Goal: Complete application form: Complete application form

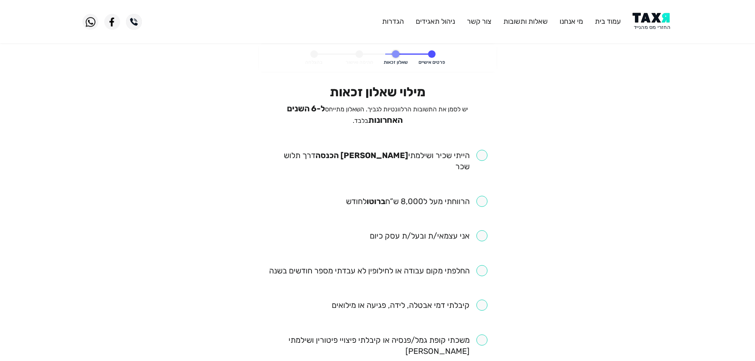
click at [484, 150] on input "checkbox" at bounding box center [378, 161] width 220 height 22
checkbox input "true"
click at [483, 196] on input "checkbox" at bounding box center [417, 201] width 142 height 11
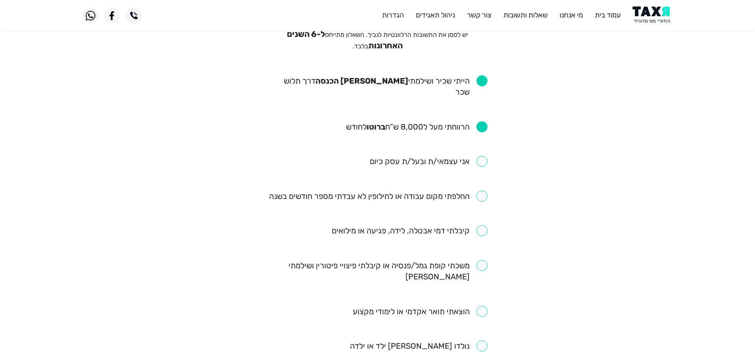
scroll to position [79, 0]
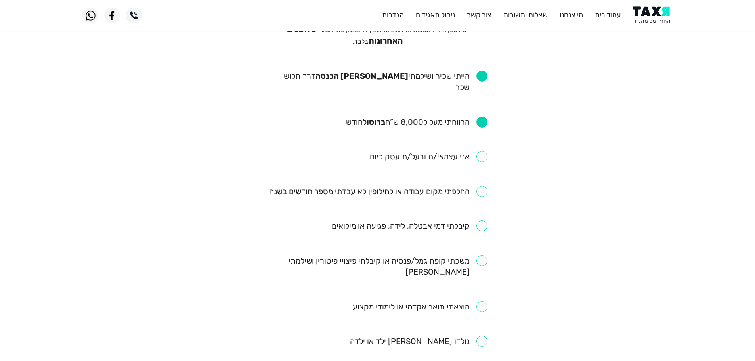
click at [484, 117] on input "checkbox" at bounding box center [417, 122] width 142 height 11
click at [480, 117] on input "checkbox" at bounding box center [417, 122] width 142 height 11
checkbox input "true"
click at [479, 186] on input "checkbox" at bounding box center [378, 191] width 218 height 11
checkbox input "true"
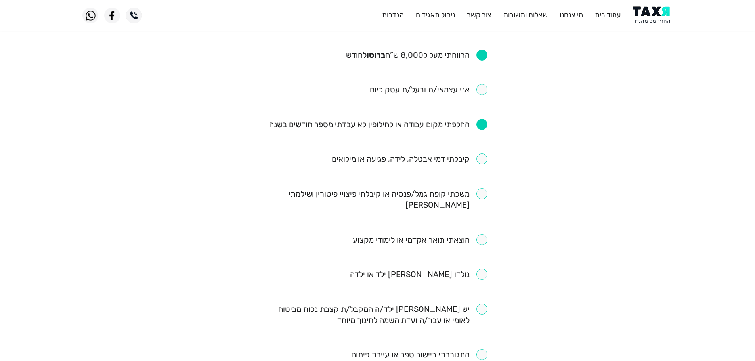
scroll to position [159, 0]
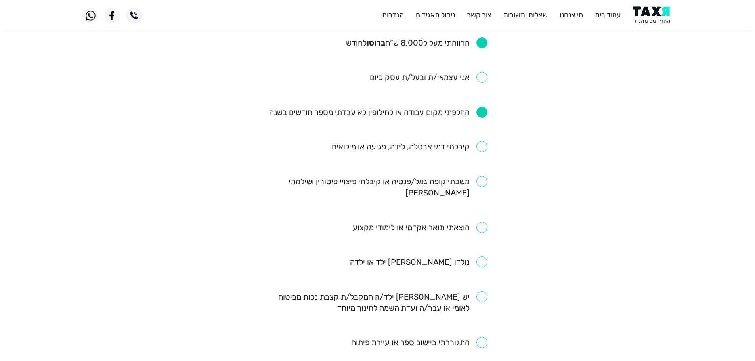
click at [484, 141] on input "checkbox" at bounding box center [410, 146] width 156 height 11
checkbox input "true"
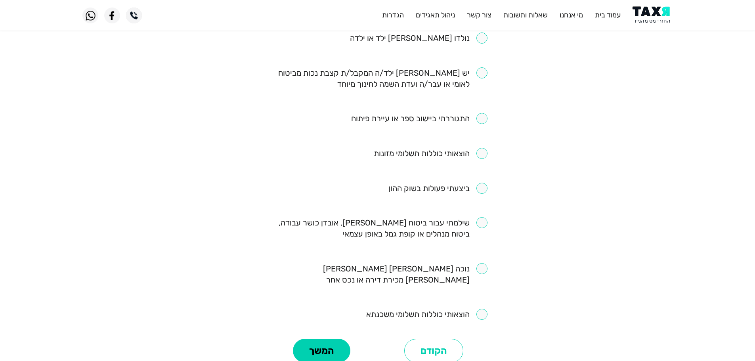
scroll to position [396, 0]
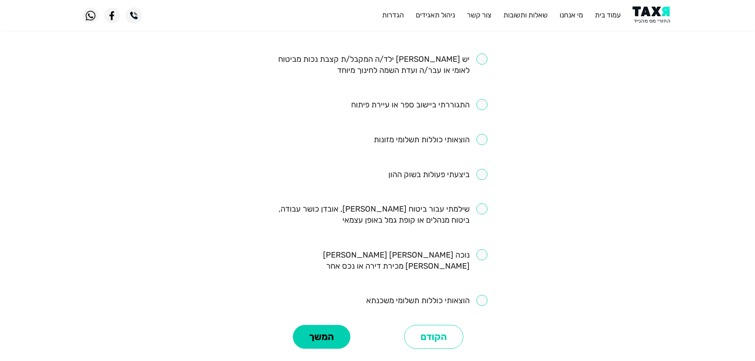
click at [482, 203] on input "checkbox" at bounding box center [378, 214] width 220 height 22
checkbox input "true"
click at [483, 295] on input "checkbox" at bounding box center [426, 300] width 121 height 11
checkbox input "true"
click at [304, 325] on button "המשך" at bounding box center [321, 337] width 57 height 24
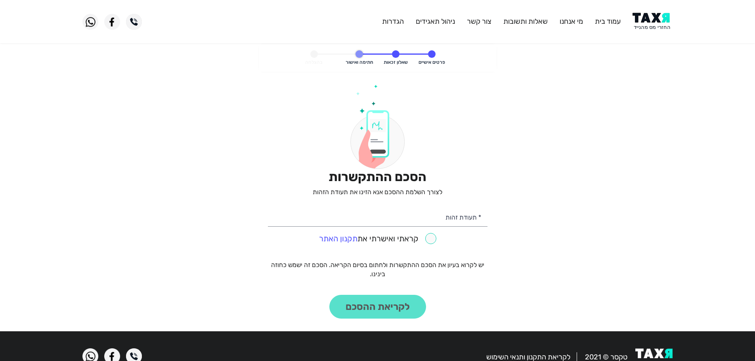
click at [649, 22] on img at bounding box center [653, 22] width 40 height 18
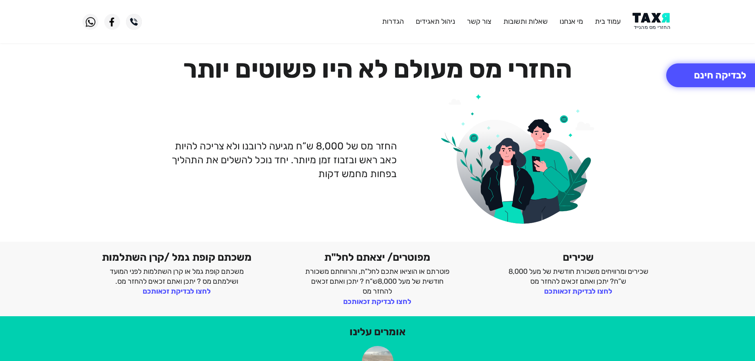
click at [649, 24] on img at bounding box center [653, 22] width 40 height 18
click at [650, 23] on img at bounding box center [653, 22] width 40 height 18
click at [654, 18] on img at bounding box center [653, 22] width 40 height 18
click at [658, 21] on img at bounding box center [653, 22] width 40 height 18
click at [702, 82] on button "לבדיקה חינם" at bounding box center [720, 75] width 108 height 24
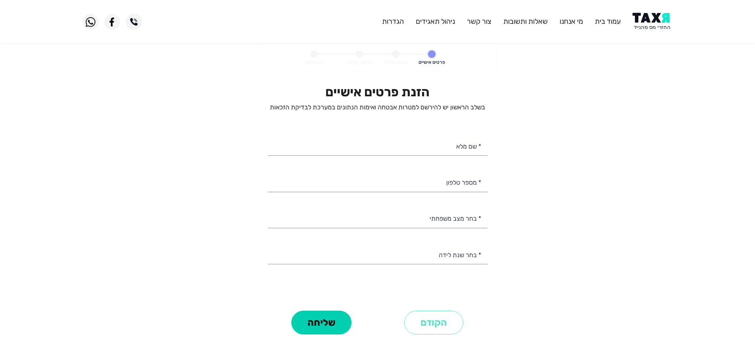
select select
click at [445, 182] on input "* מספר טלפון" at bounding box center [378, 182] width 220 height 20
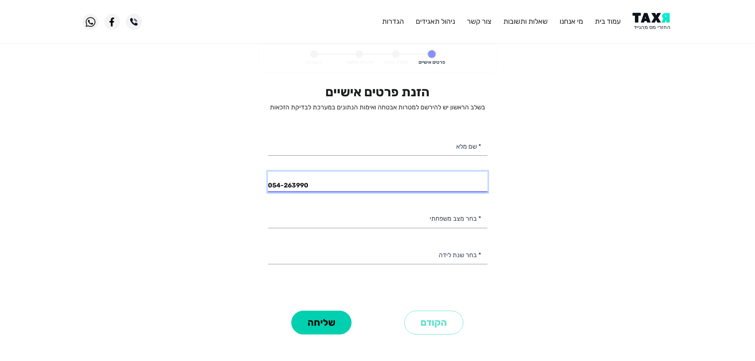
type input "054-2639907"
click at [354, 184] on input "054-2639907" at bounding box center [378, 182] width 220 height 20
click at [353, 184] on input "054-2639907" at bounding box center [378, 182] width 220 height 20
click at [353, 184] on input "* מספר טלפון" at bounding box center [378, 182] width 220 height 20
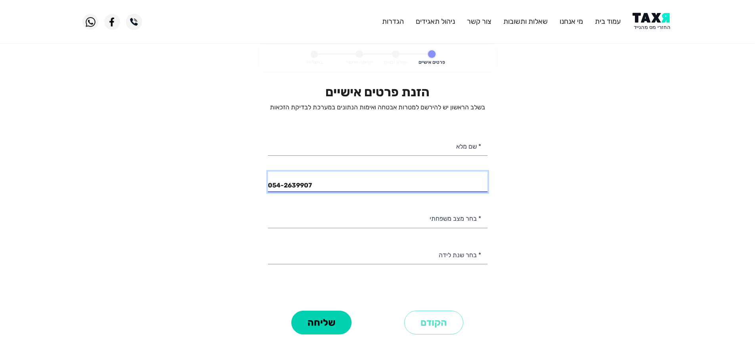
type input "054-2639907"
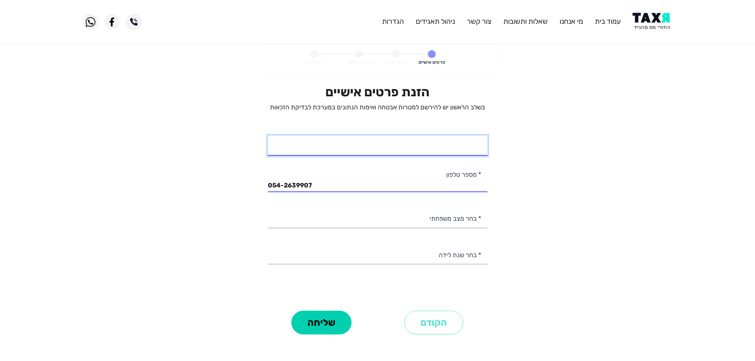
click at [445, 148] on input "* שם מלא" at bounding box center [378, 146] width 220 height 20
type input "[PERSON_NAME]"
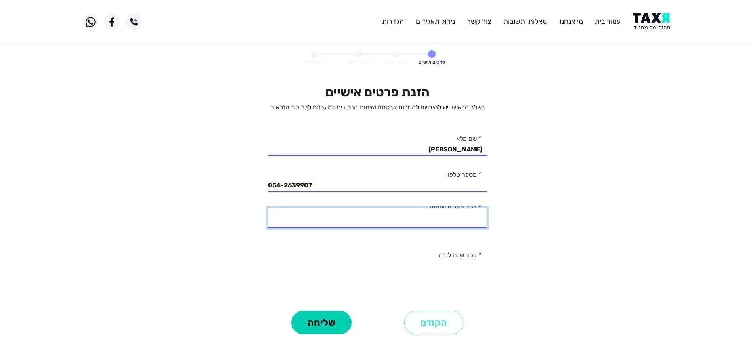
click at [459, 216] on select "רווק/ה נשוי/[PERSON_NAME]/ה אלמן/נה" at bounding box center [378, 218] width 220 height 20
select select "2: Married"
click at [268, 208] on select "רווק/ה נשוי/[PERSON_NAME]/ה אלמן/נה" at bounding box center [378, 218] width 220 height 20
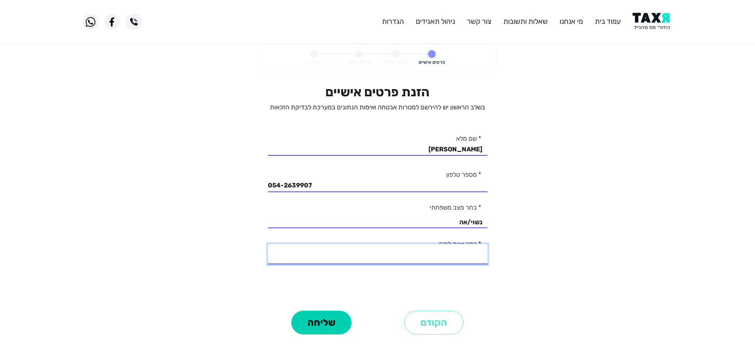
click at [458, 257] on select "2003 2002 2001 2000 1999 1998 1997 1996 1995 1994 1993 1992 1991 1990 1989 1988…" at bounding box center [378, 254] width 220 height 20
click at [465, 256] on select "2003 2002 2001 2000 1999 1998 1997 1996 1995 1994 1993 1992 1991 1990 1989 1988…" at bounding box center [378, 254] width 220 height 20
click at [458, 261] on select "2003 2002 2001 2000 1999 1998 1997 1996 1995 1994 1993 1992 1991 1990 1989 1988…" at bounding box center [378, 254] width 220 height 20
click at [461, 261] on select "2003 2002 2001 2000 1999 1998 1997 1996 1995 1994 1993 1992 1991 1990 1989 1988…" at bounding box center [378, 254] width 220 height 20
select select "35: 1969"
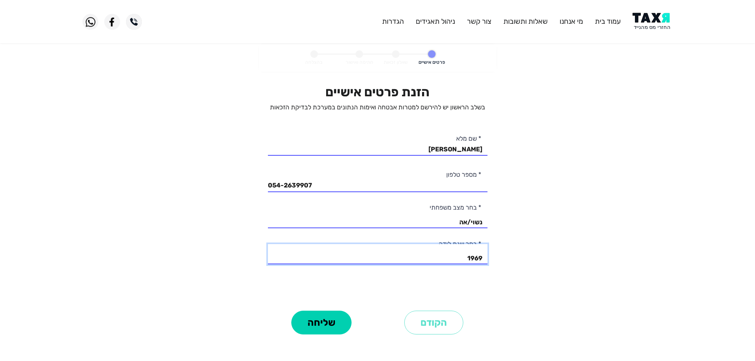
click at [268, 244] on select "2003 2002 2001 2000 1999 1998 1997 1996 1995 1994 1993 1992 1991 1990 1989 1988…" at bounding box center [378, 254] width 220 height 20
click at [312, 326] on button "שליחה" at bounding box center [321, 323] width 60 height 24
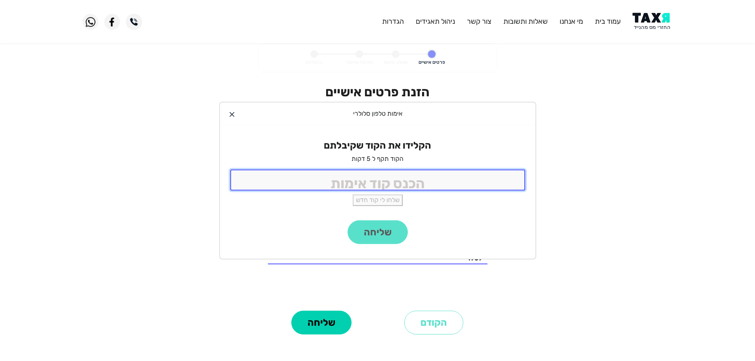
click at [410, 178] on input "tel" at bounding box center [377, 180] width 295 height 21
type input "9988"
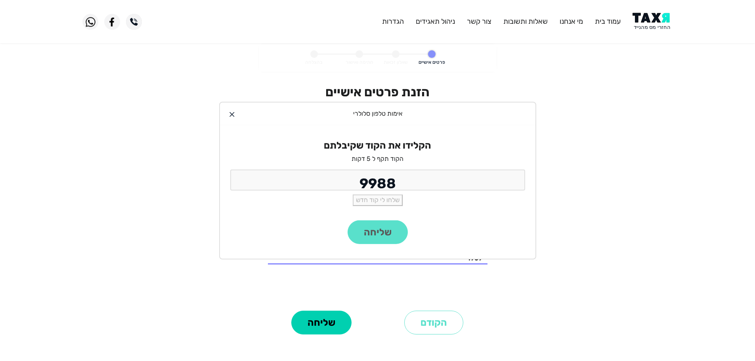
click at [387, 238] on div "שליחה" at bounding box center [378, 239] width 316 height 38
click at [374, 233] on div "שליחה" at bounding box center [378, 239] width 316 height 38
click at [367, 238] on div "שליחה" at bounding box center [378, 239] width 316 height 38
click at [373, 237] on button "שליחה" at bounding box center [378, 232] width 60 height 24
